Goal: Go to known website: Access a specific website the user already knows

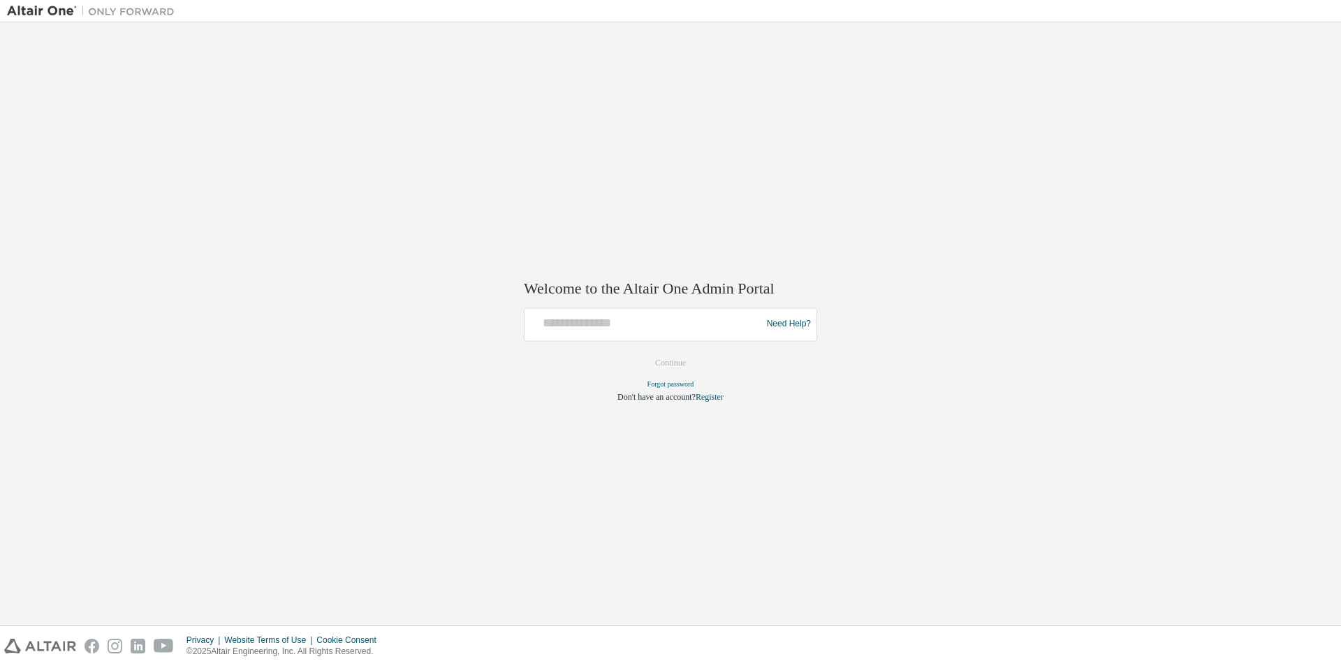
click at [652, 336] on div at bounding box center [645, 324] width 230 height 27
click at [654, 319] on input "text" at bounding box center [645, 321] width 230 height 20
type input "**********"
click at [667, 365] on button "Continue" at bounding box center [671, 362] width 60 height 21
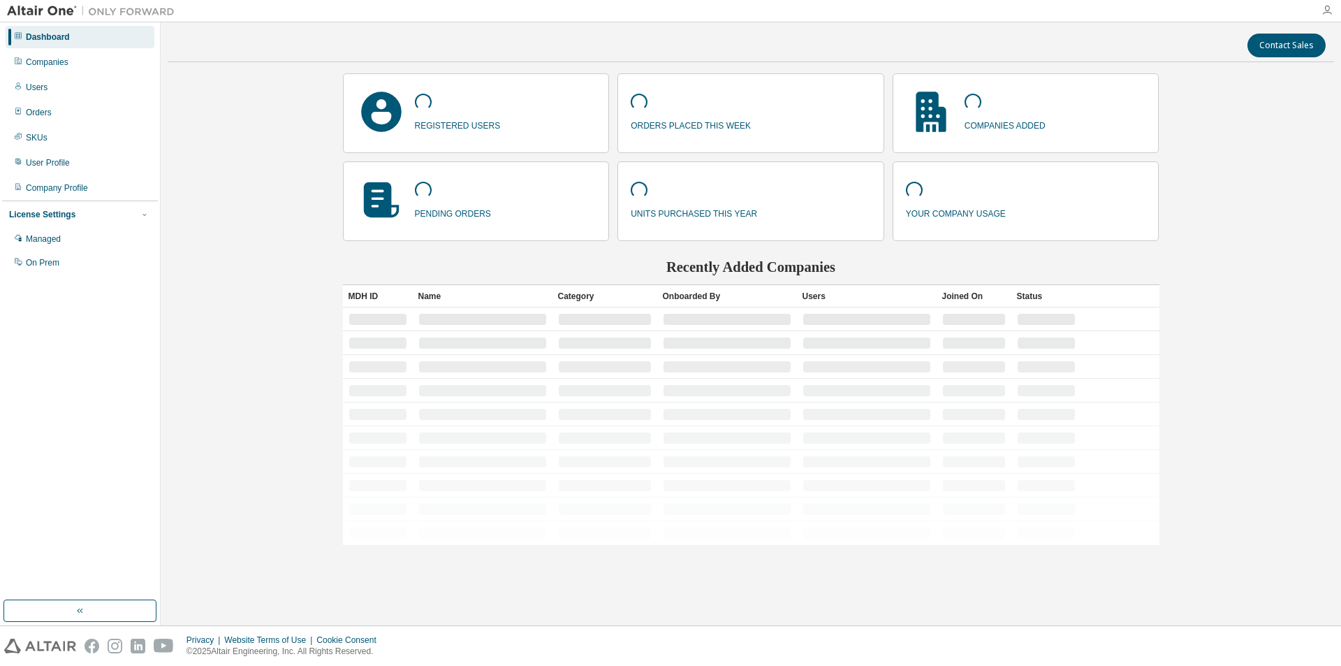
click at [1332, 6] on icon "button" at bounding box center [1327, 10] width 11 height 11
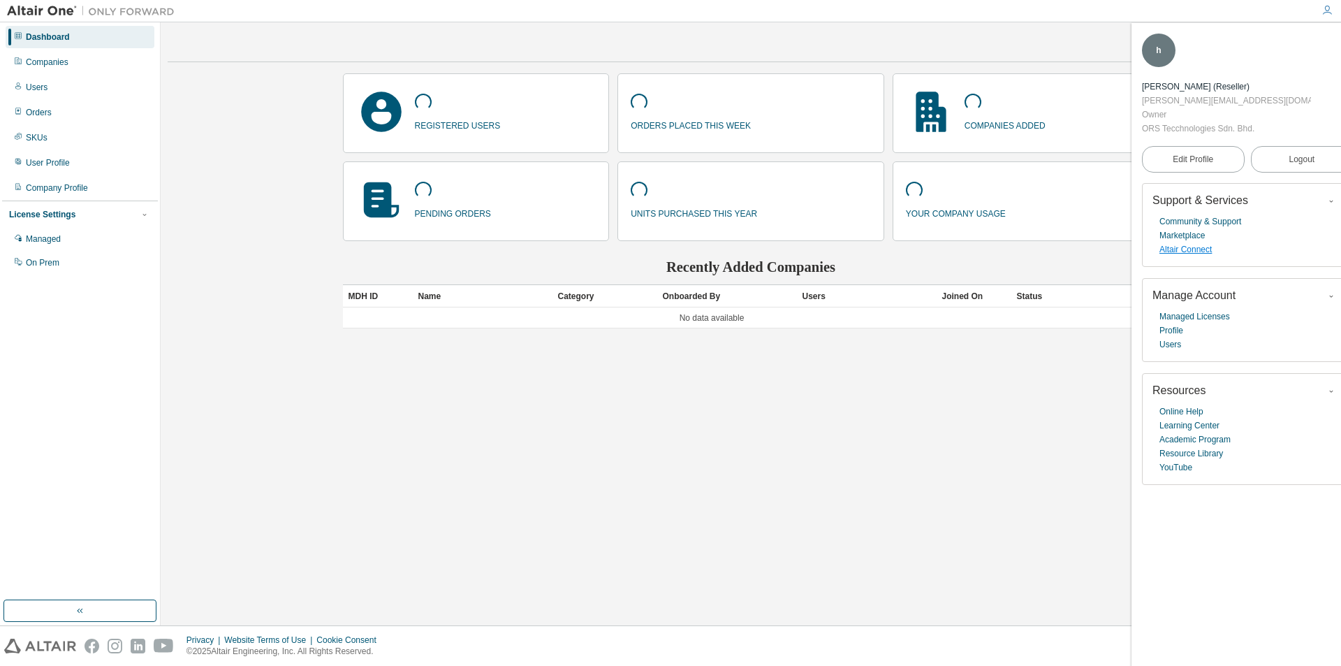
click at [1192, 242] on link "Altair Connect" at bounding box center [1186, 249] width 52 height 14
